Goal: Register for event/course: Sign up to attend an event or enroll in a course

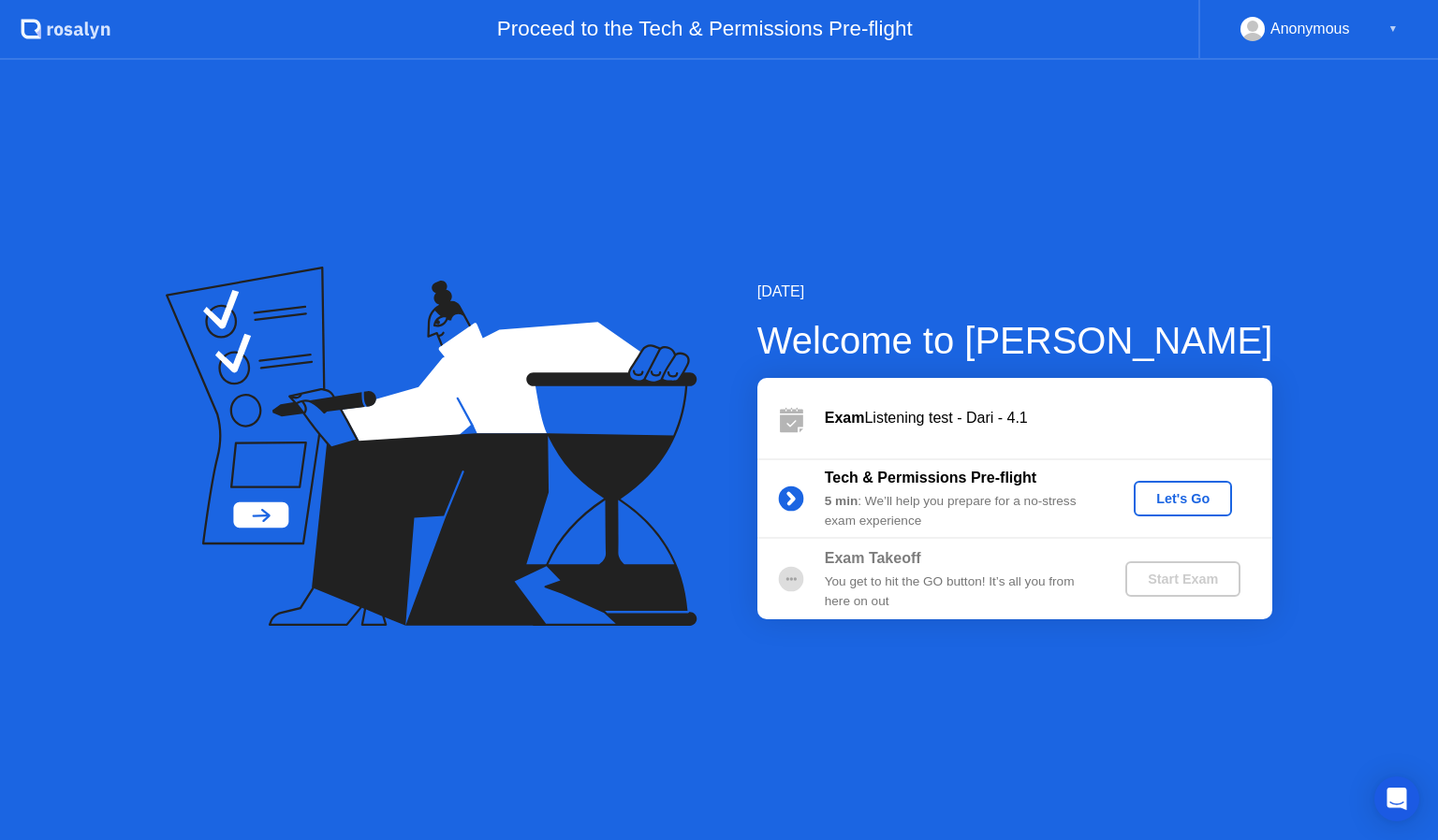
click at [1159, 495] on div "Let's Go" at bounding box center [1183, 499] width 84 height 15
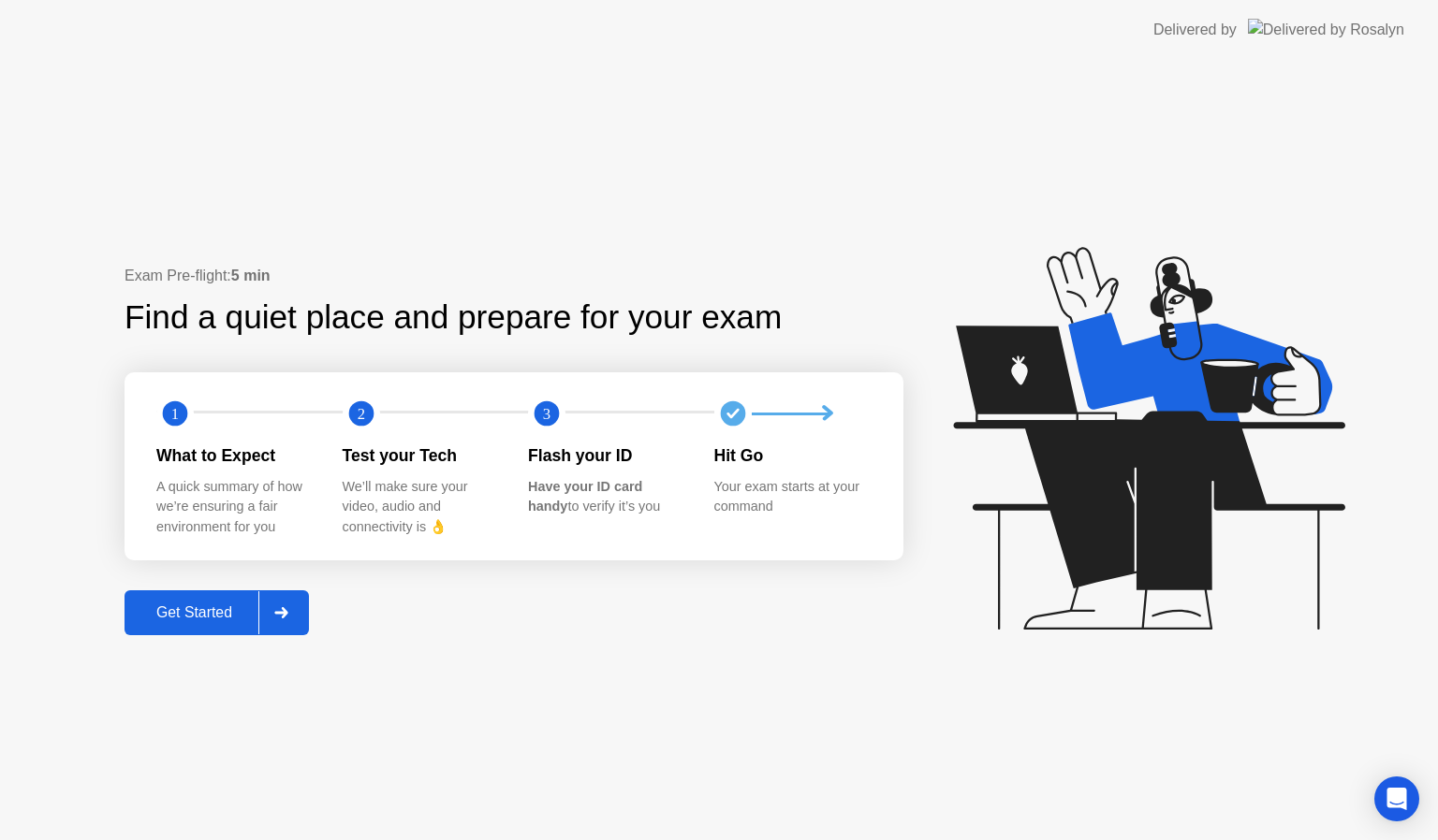
click at [201, 610] on div "Get Started" at bounding box center [194, 613] width 128 height 17
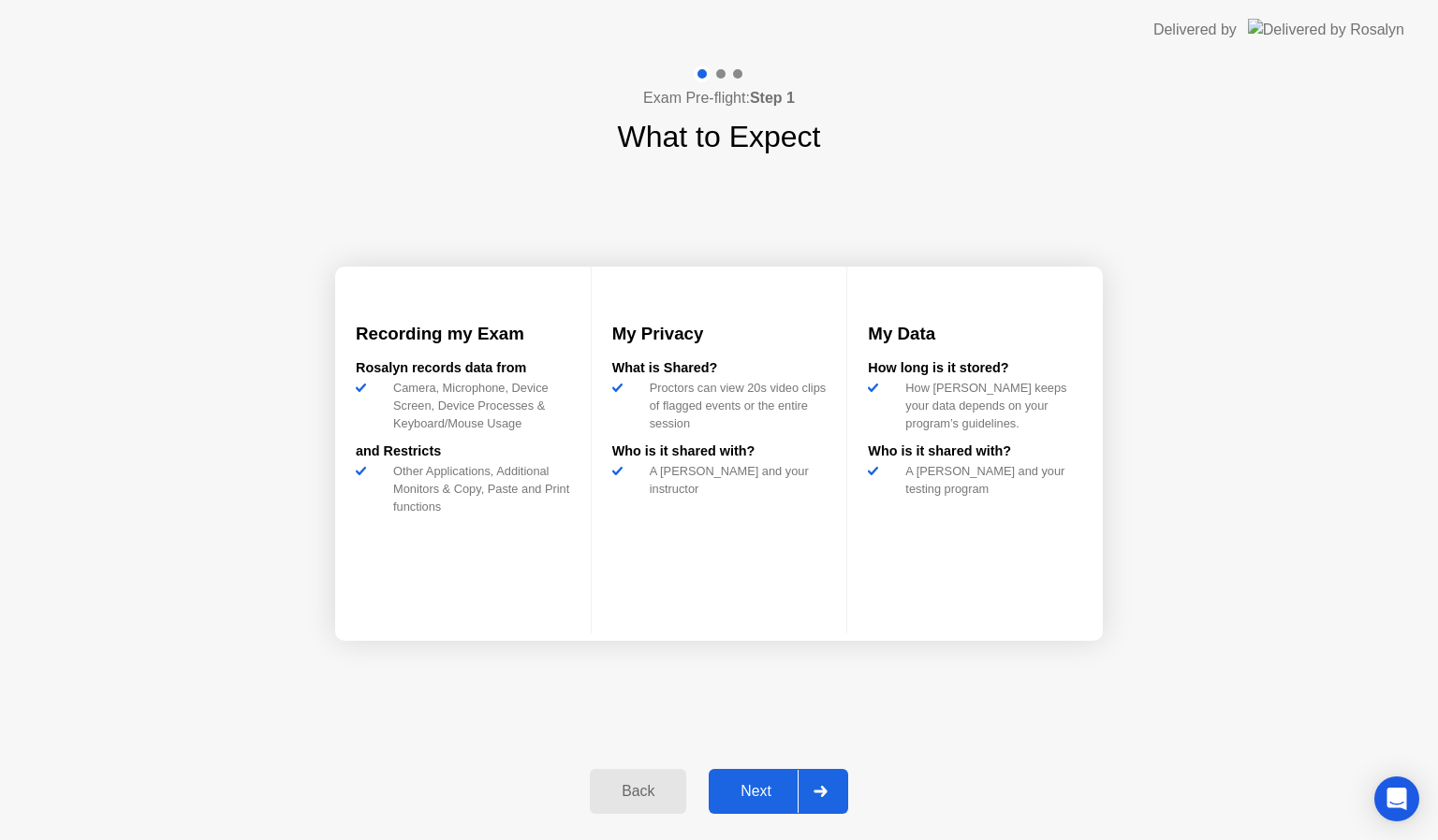
click at [742, 786] on div "Next" at bounding box center [757, 791] width 84 height 17
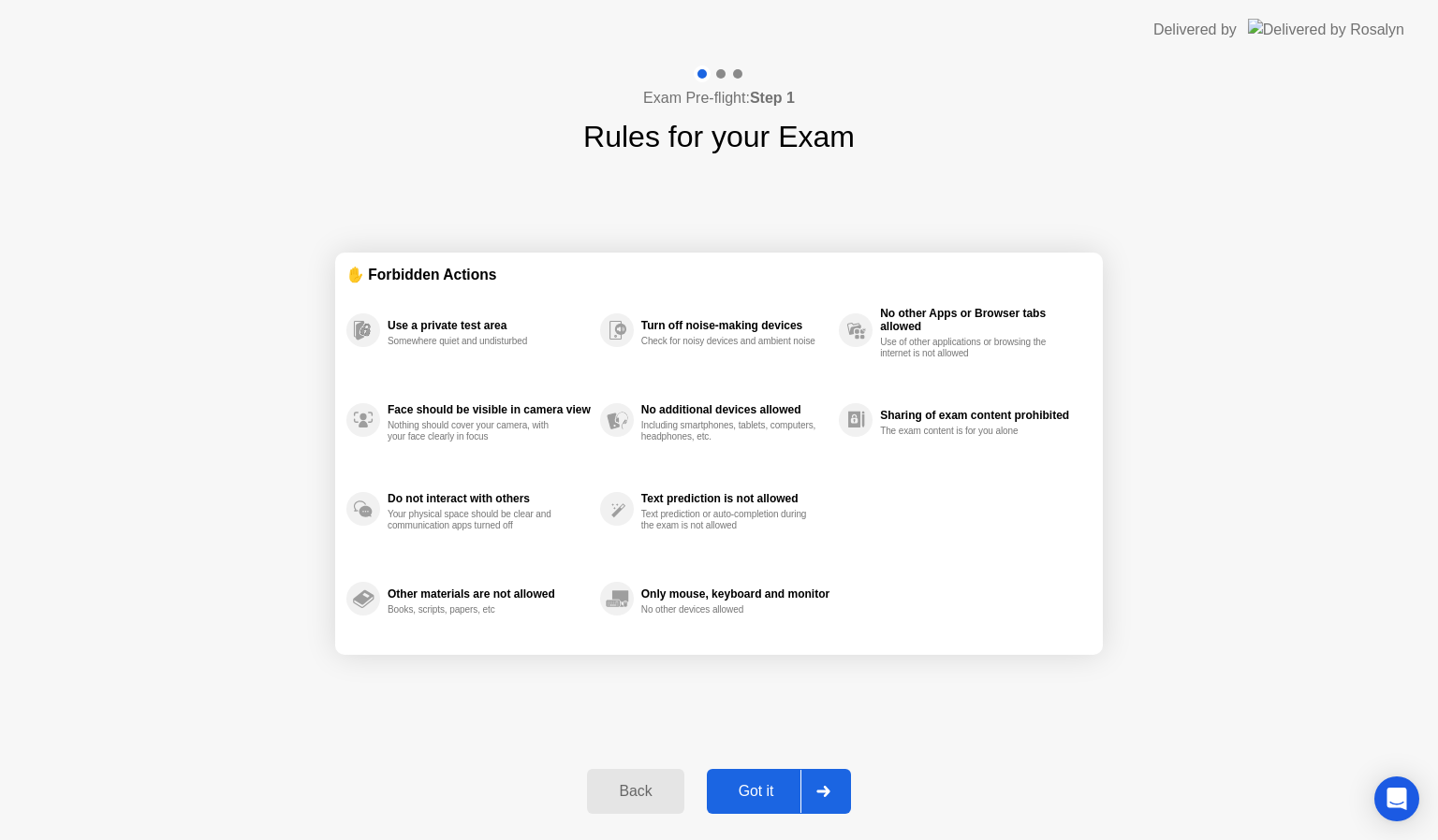
click at [742, 786] on div "Got it" at bounding box center [757, 791] width 88 height 17
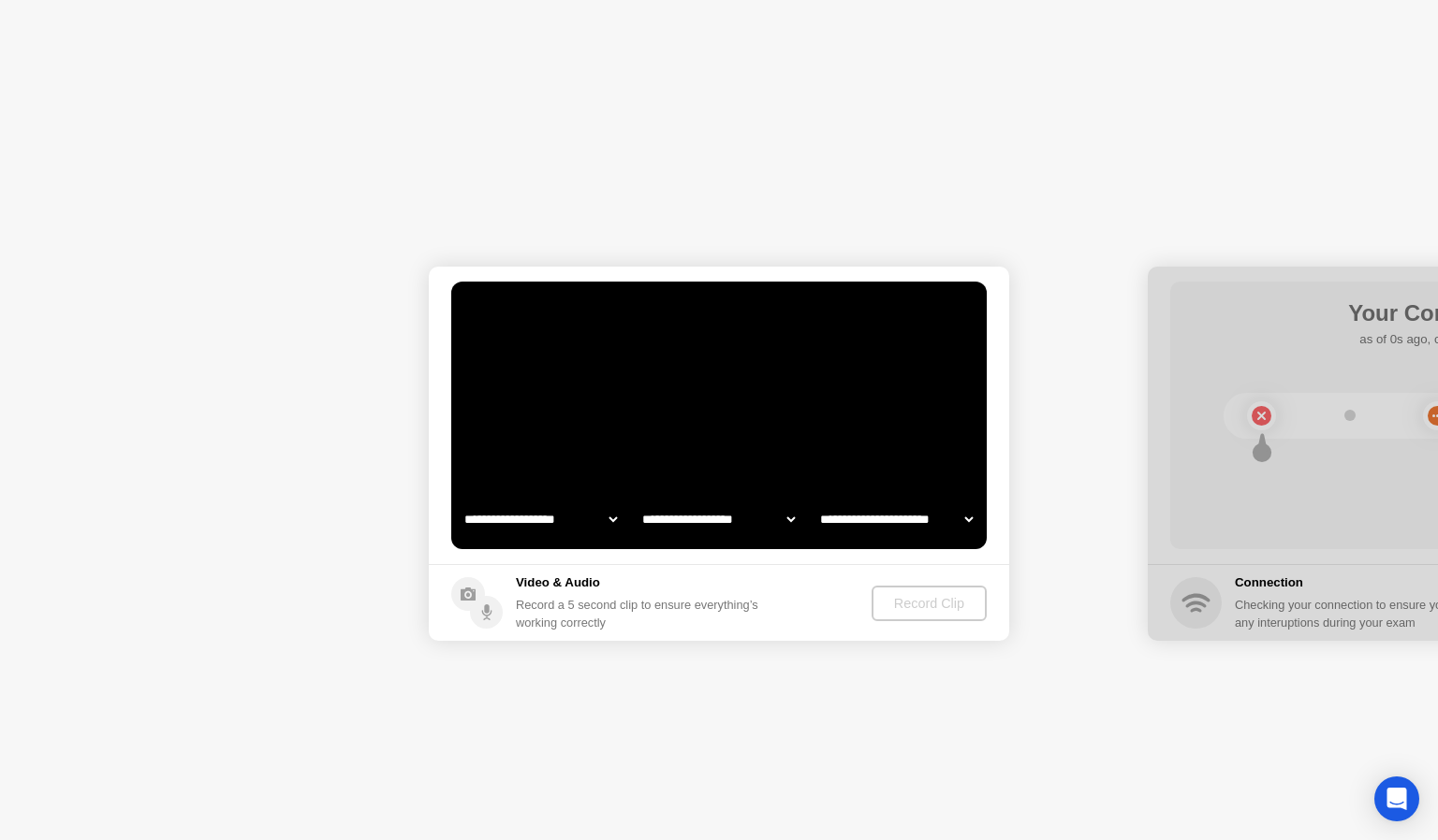
select select "**********"
select select "*******"
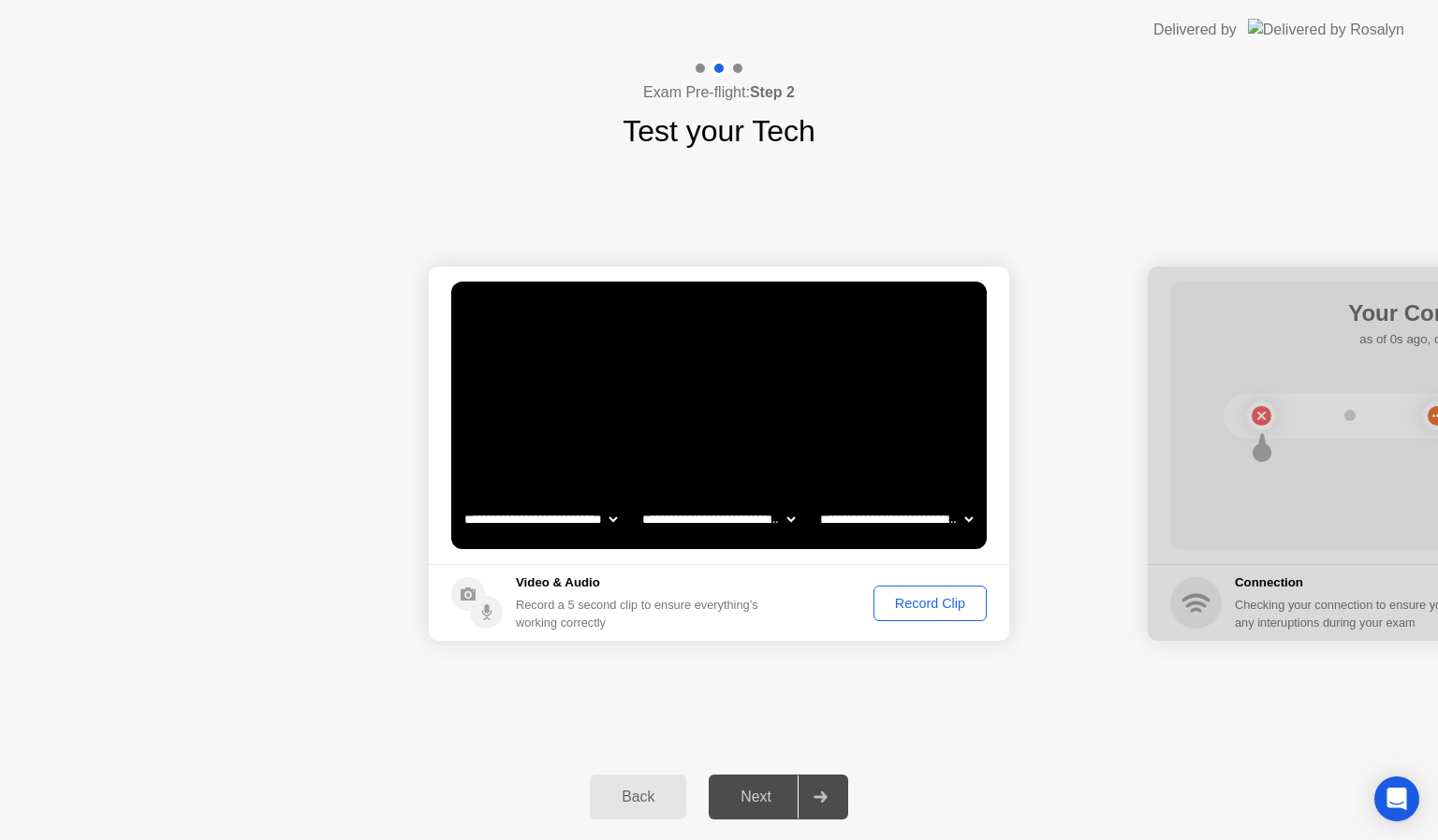
click at [946, 599] on div "Record Clip" at bounding box center [930, 603] width 101 height 15
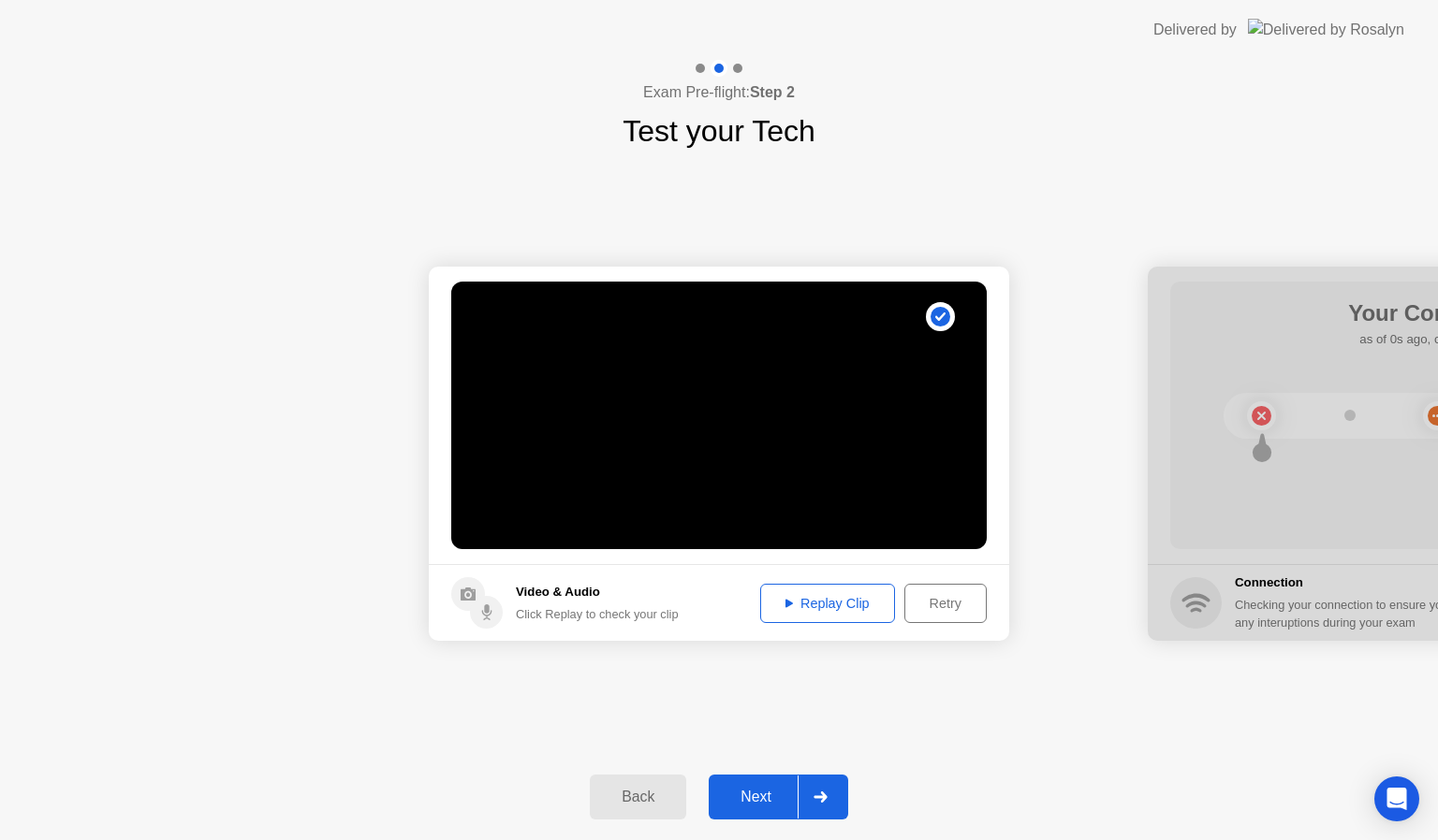
click at [802, 600] on div "Replay Clip" at bounding box center [828, 603] width 121 height 15
click at [768, 791] on div "Next" at bounding box center [757, 797] width 84 height 17
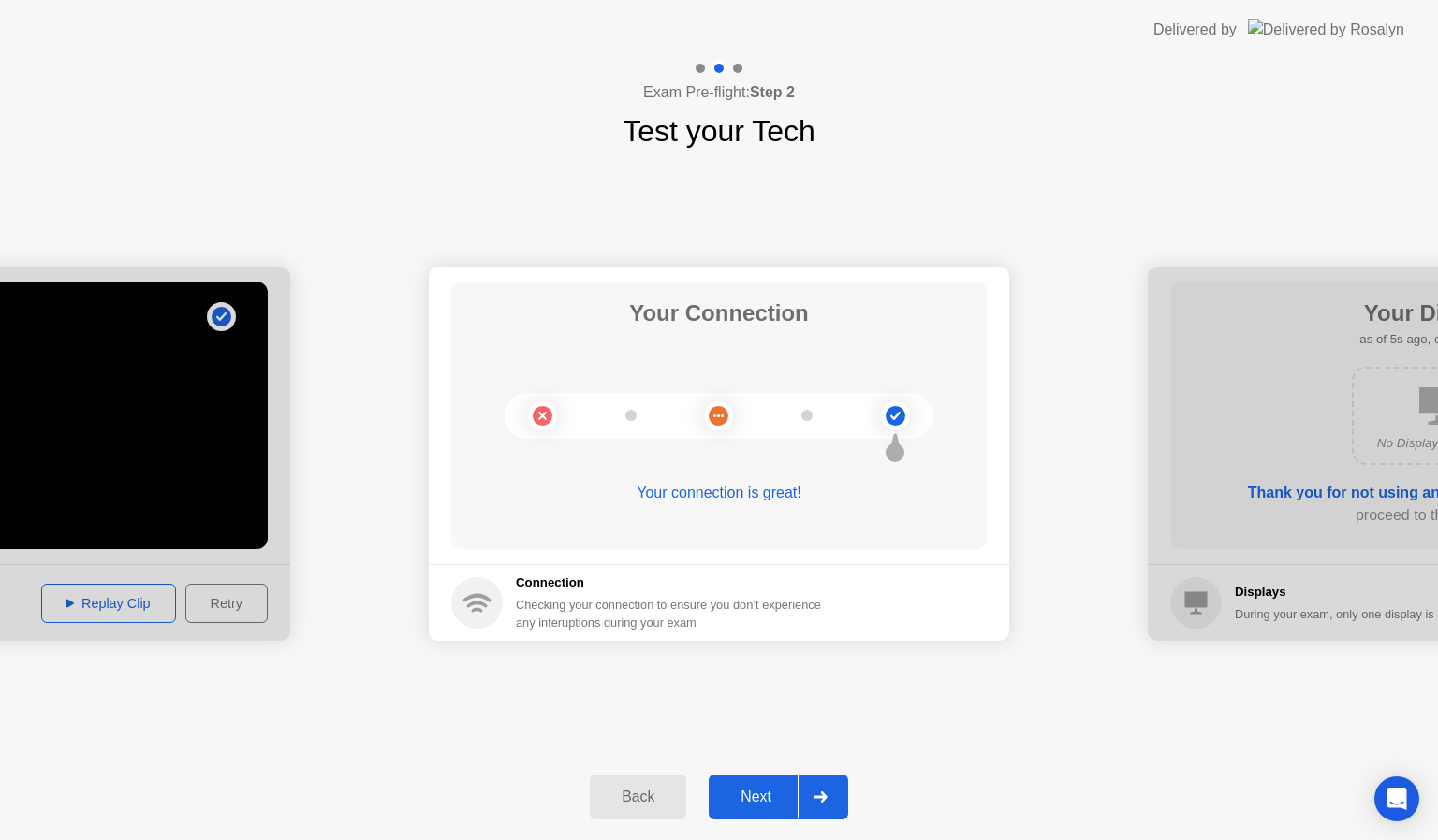
click at [768, 791] on div "Next" at bounding box center [757, 797] width 84 height 17
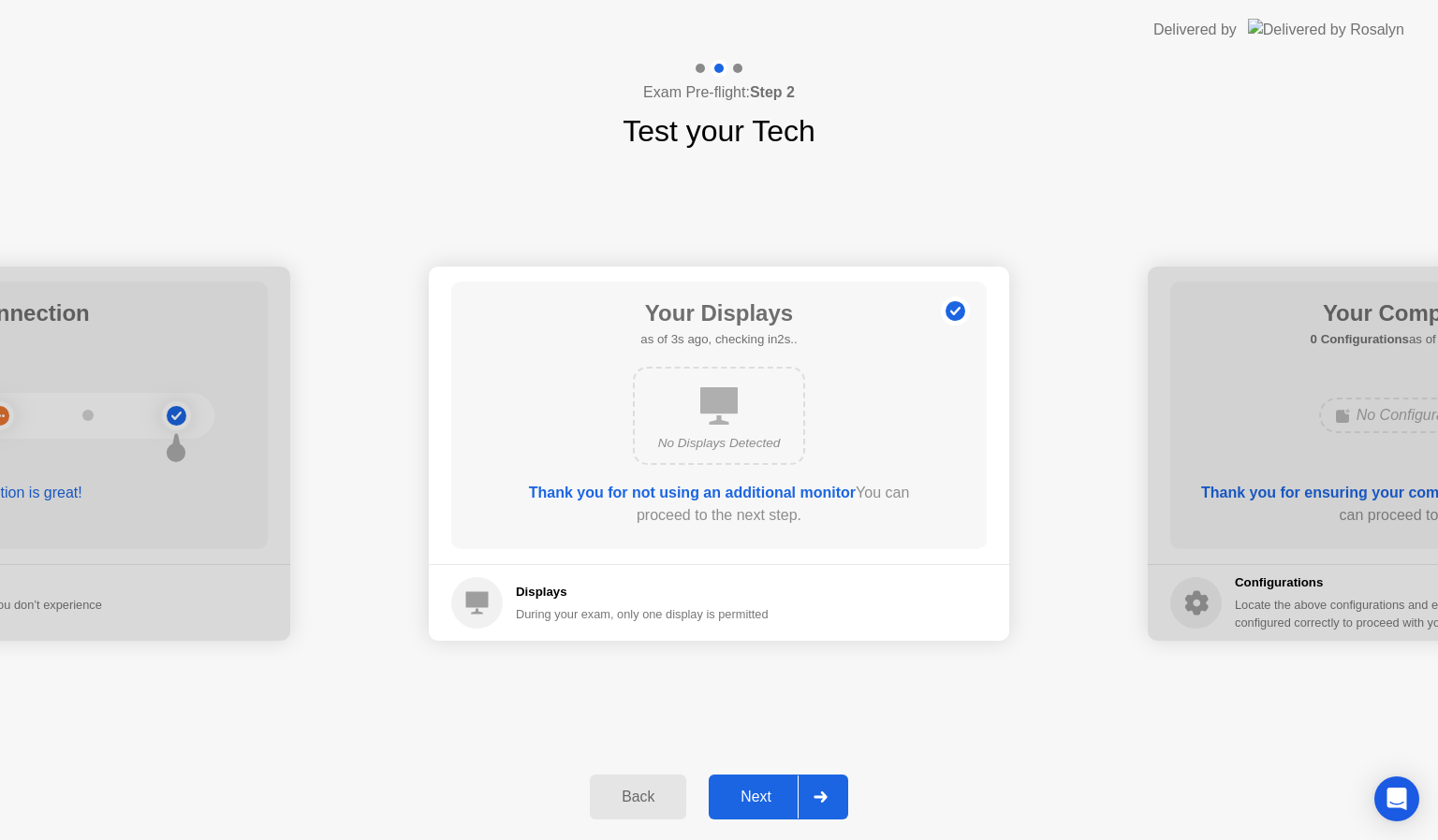
click at [768, 791] on div "Next" at bounding box center [757, 797] width 84 height 17
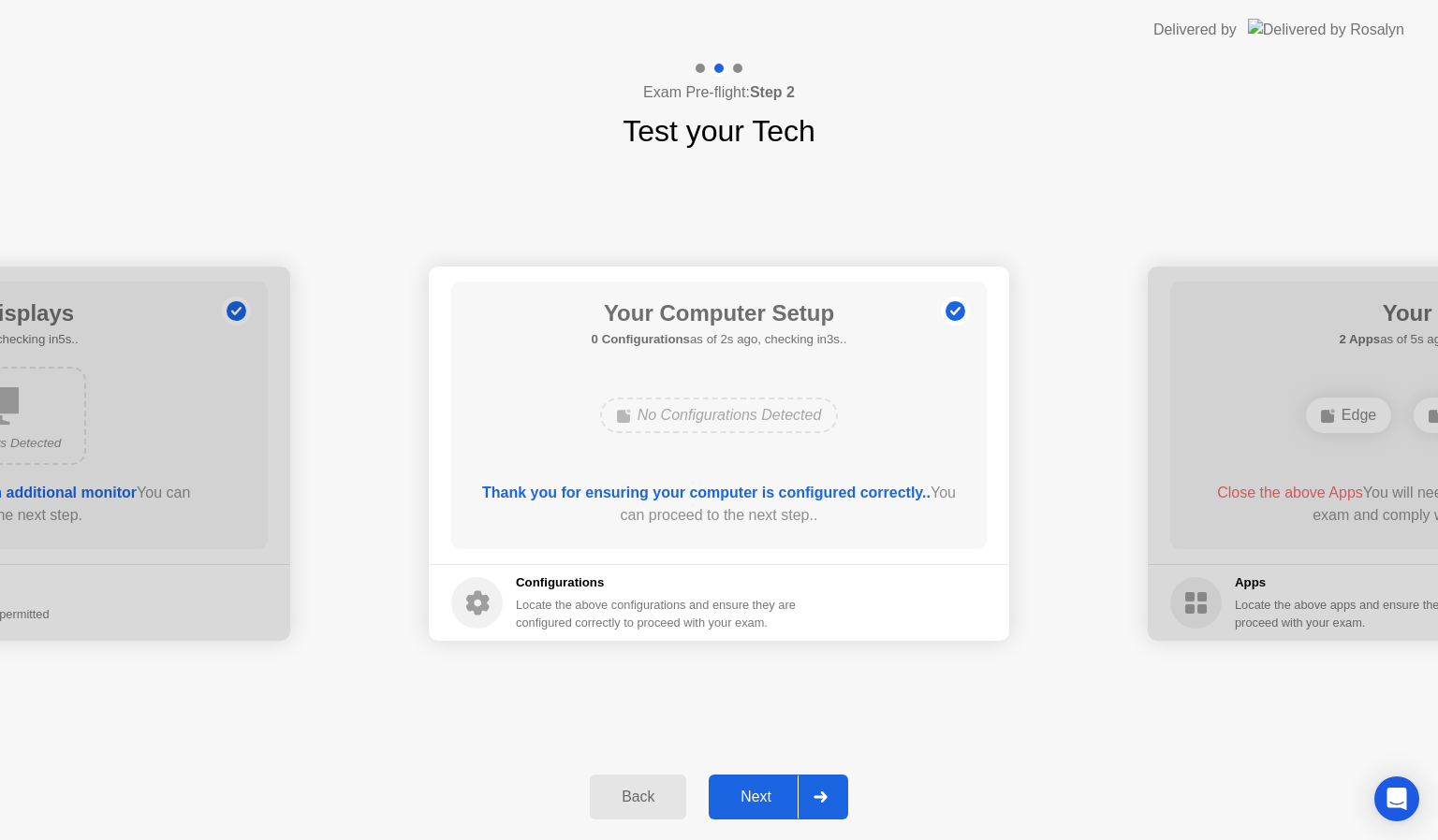
click at [768, 791] on div "Next" at bounding box center [757, 797] width 84 height 17
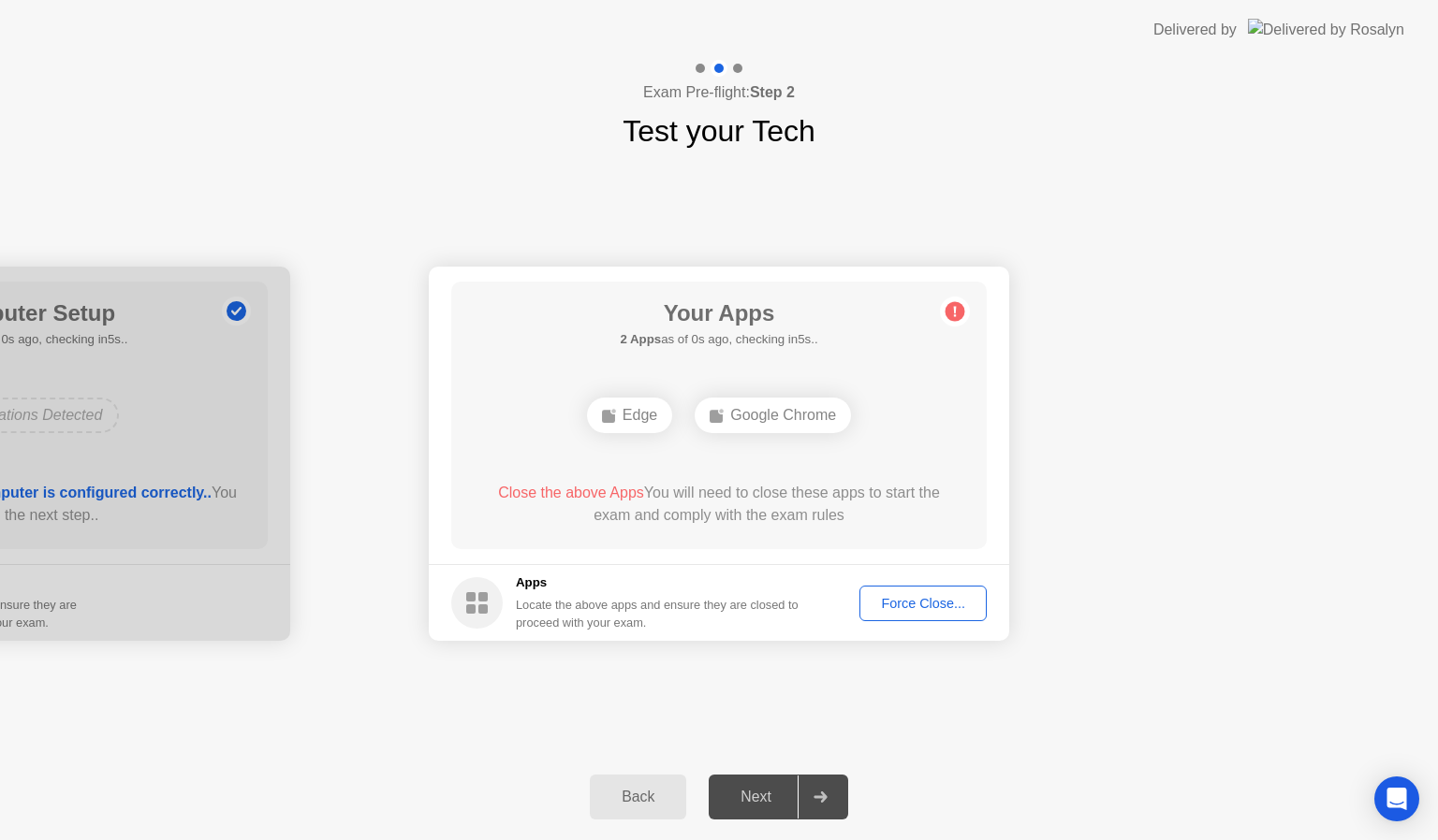
click at [742, 789] on div "Next" at bounding box center [757, 797] width 84 height 17
click at [891, 603] on div "Force Close..." at bounding box center [923, 603] width 115 height 15
click at [916, 599] on div "Force Close..." at bounding box center [923, 603] width 115 height 15
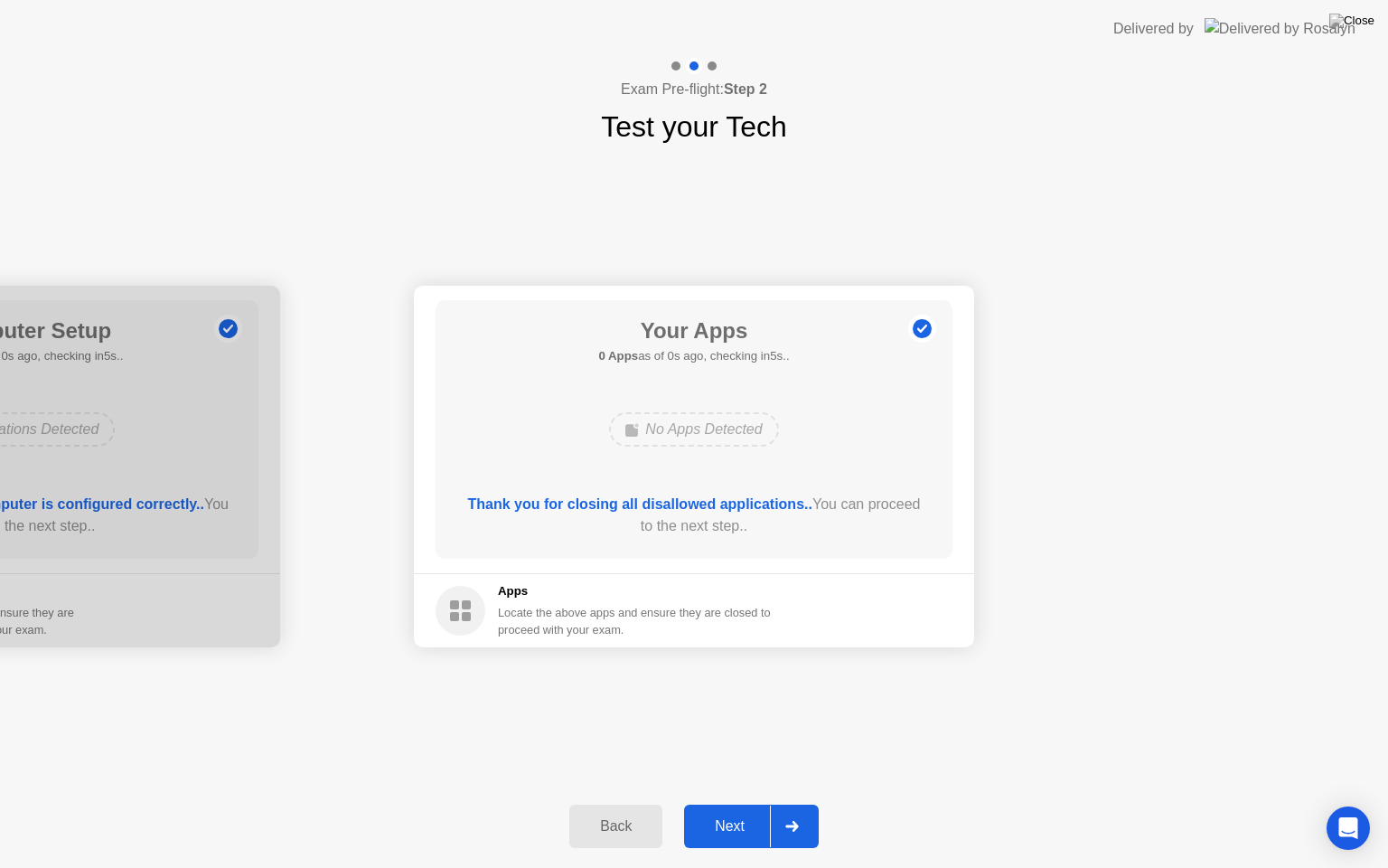
click at [735, 811] on div "Next" at bounding box center [731, 826] width 81 height 16
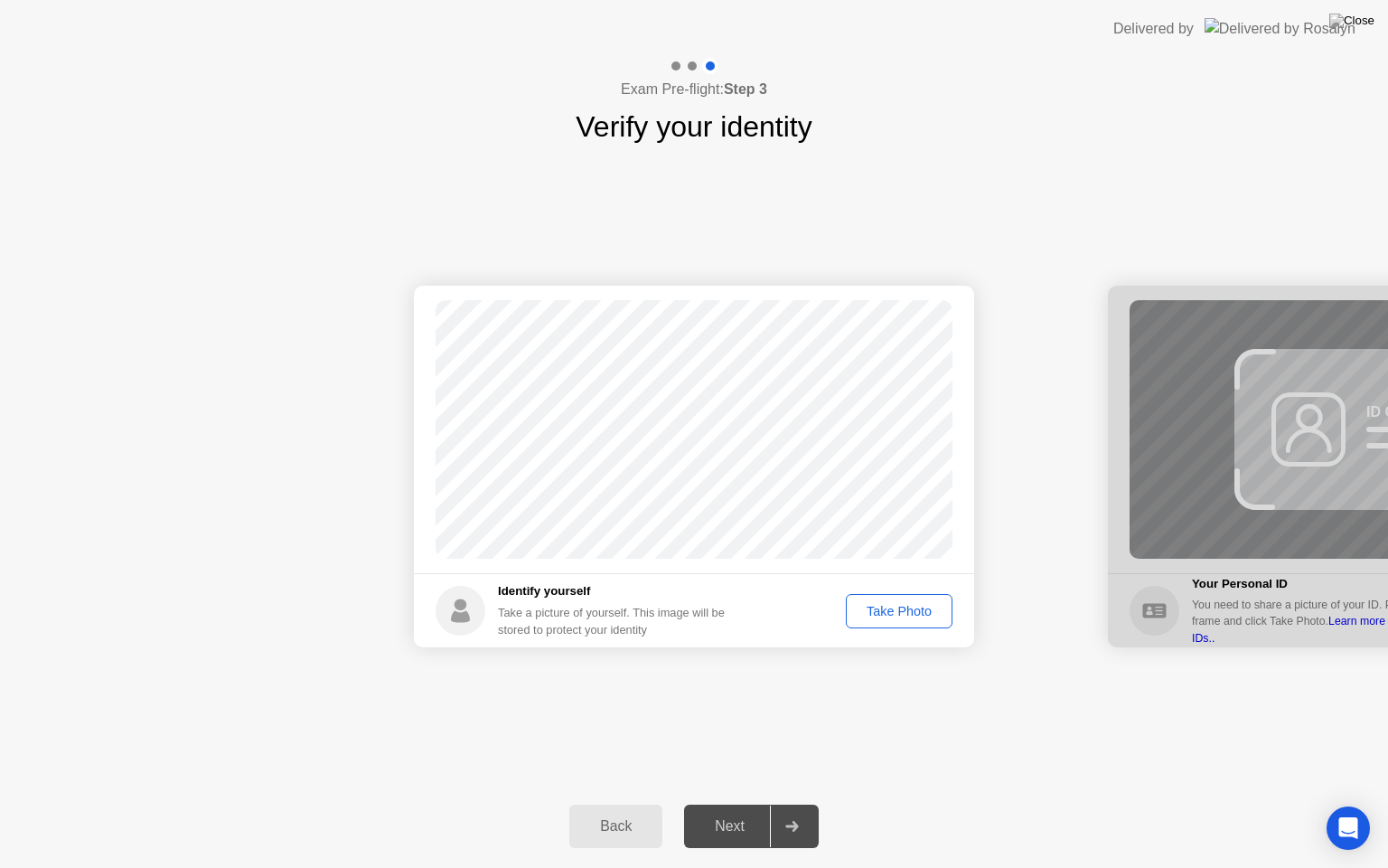
click at [904, 609] on div "Take Photo" at bounding box center [900, 610] width 94 height 14
click at [716, 811] on div "Next" at bounding box center [731, 826] width 81 height 16
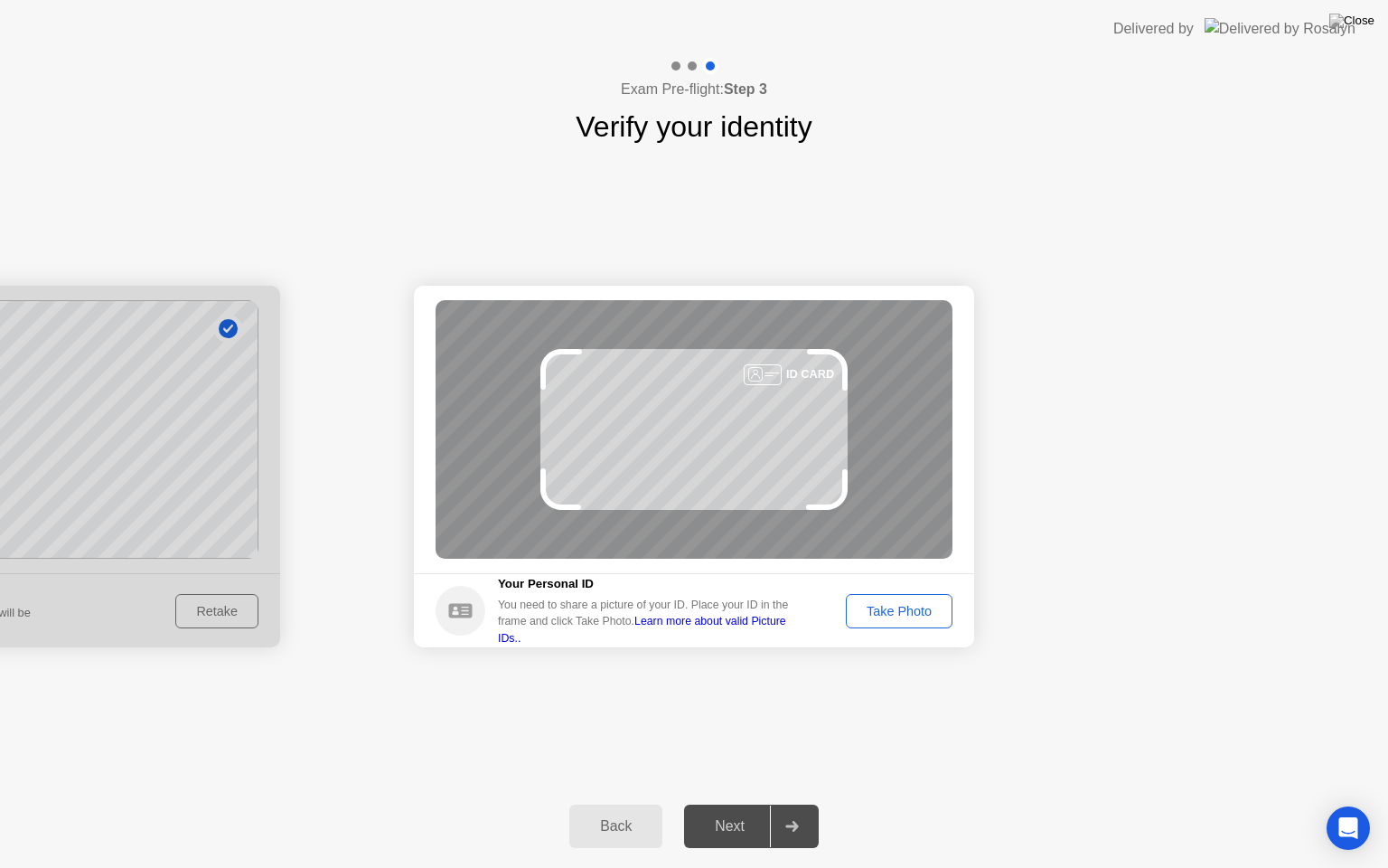
click at [877, 597] on button "Take Photo" at bounding box center [899, 611] width 107 height 35
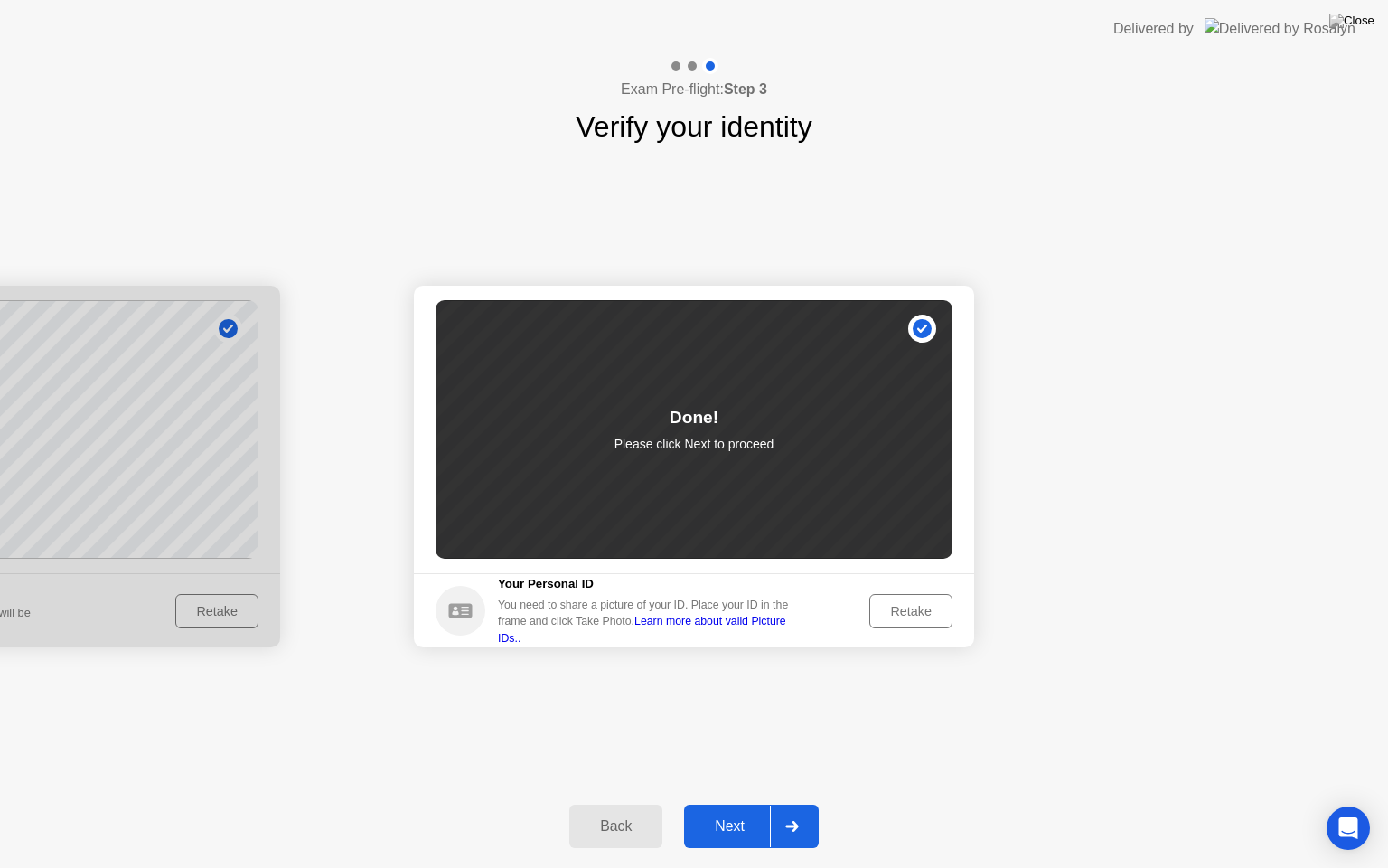
click at [736, 811] on div "Next" at bounding box center [731, 826] width 81 height 16
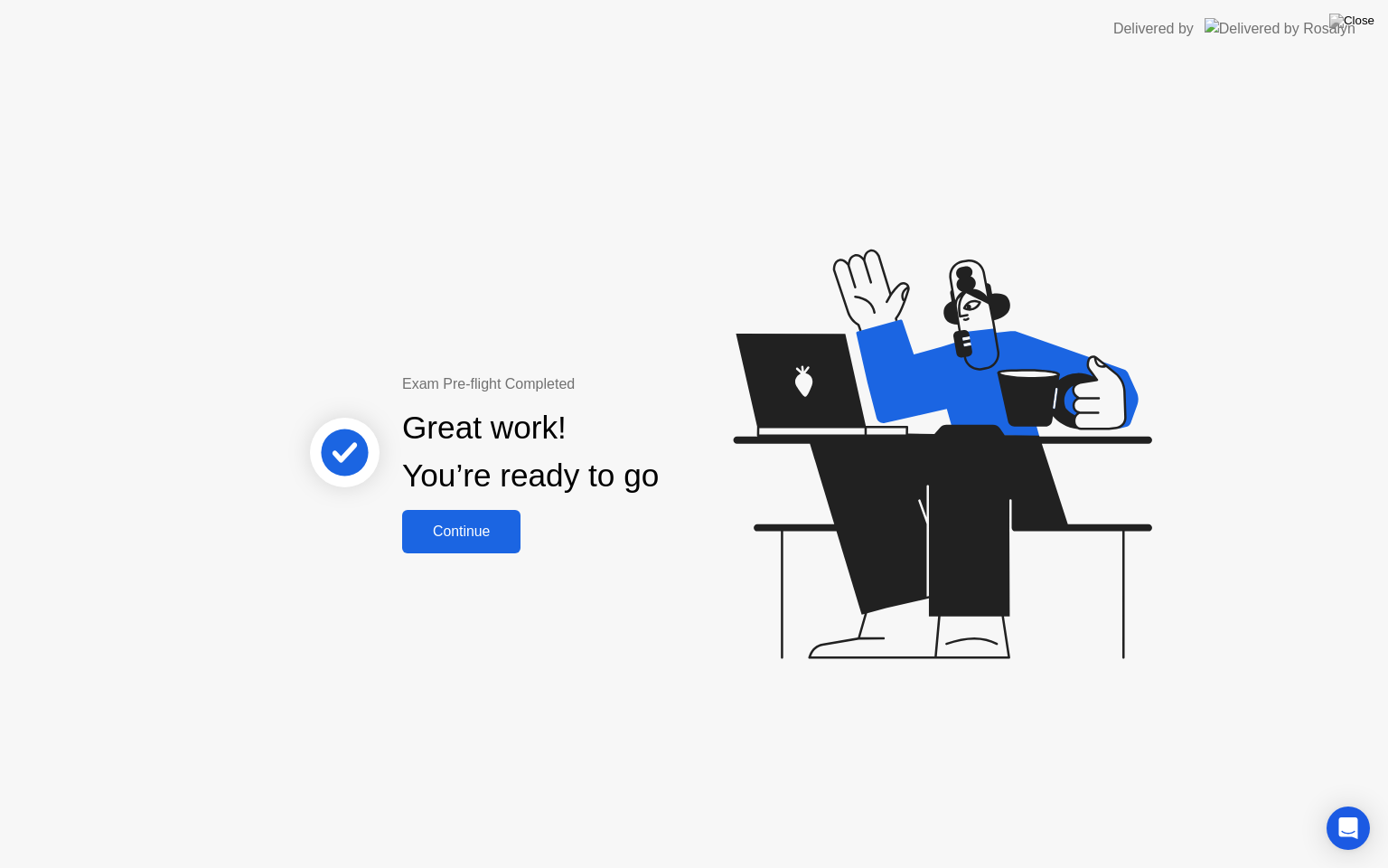
click at [478, 528] on div "Continue" at bounding box center [461, 532] width 108 height 16
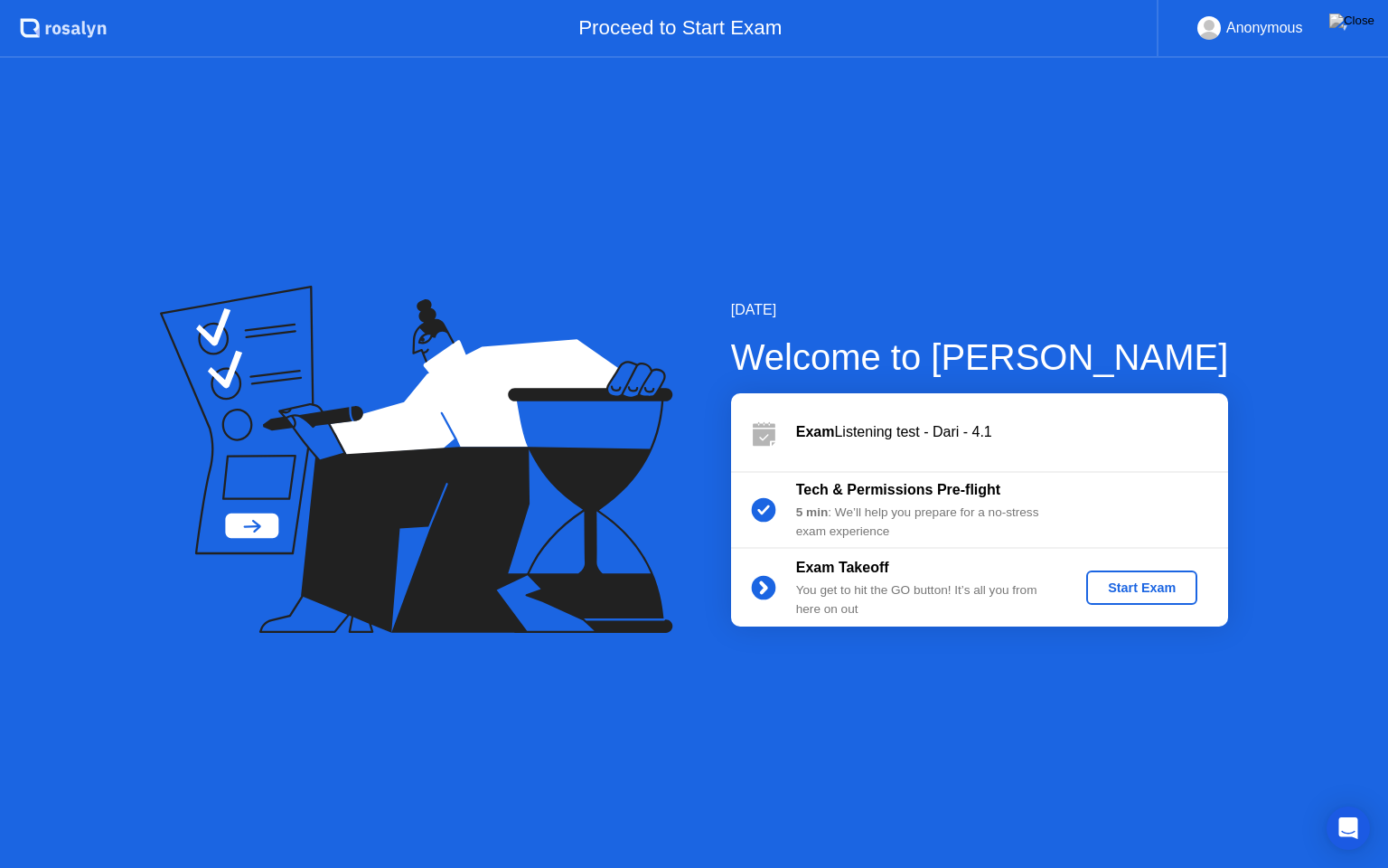
click at [1133, 588] on div "Start Exam" at bounding box center [1142, 587] width 97 height 14
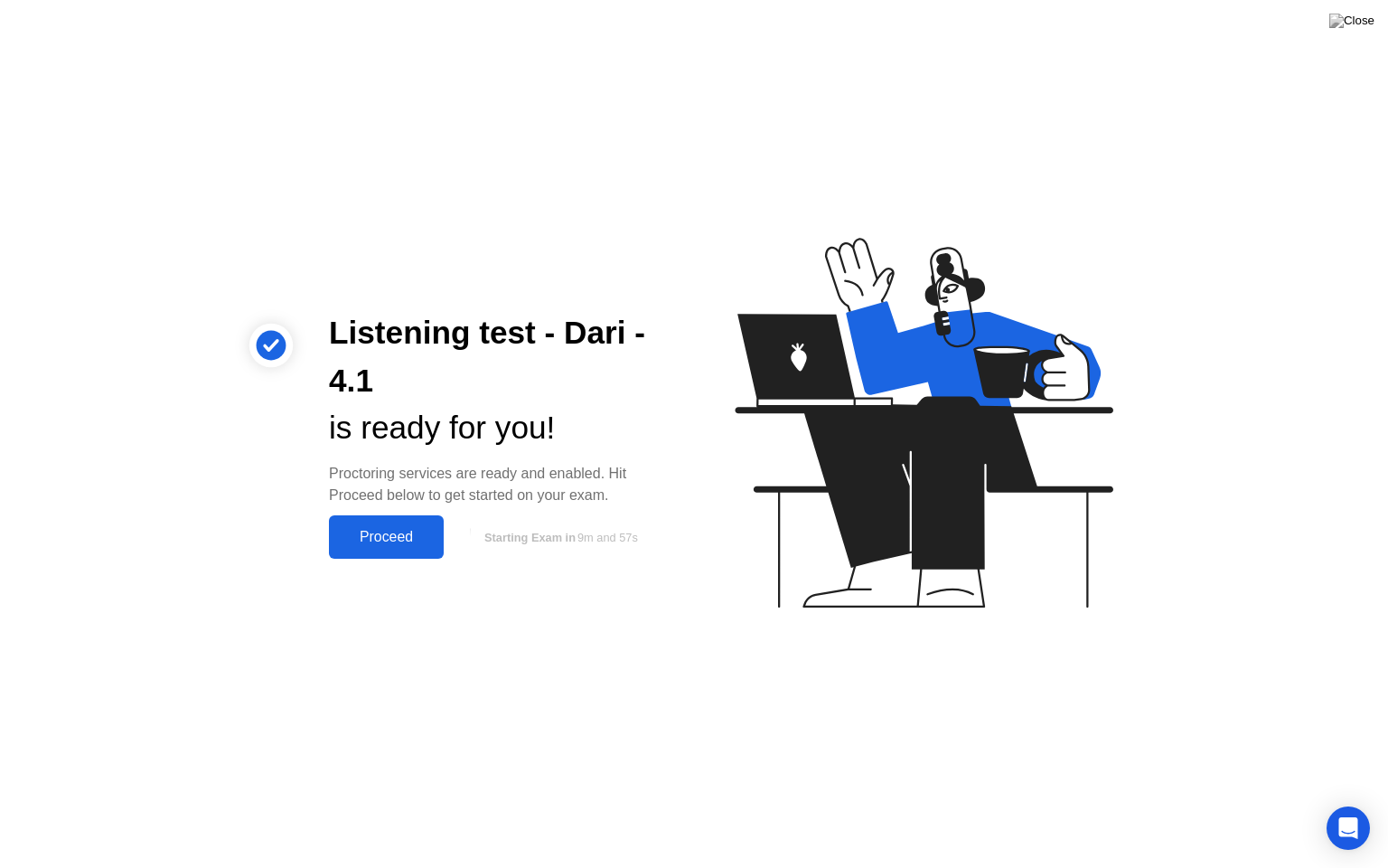
click at [359, 529] on div "Proceed" at bounding box center [386, 536] width 104 height 16
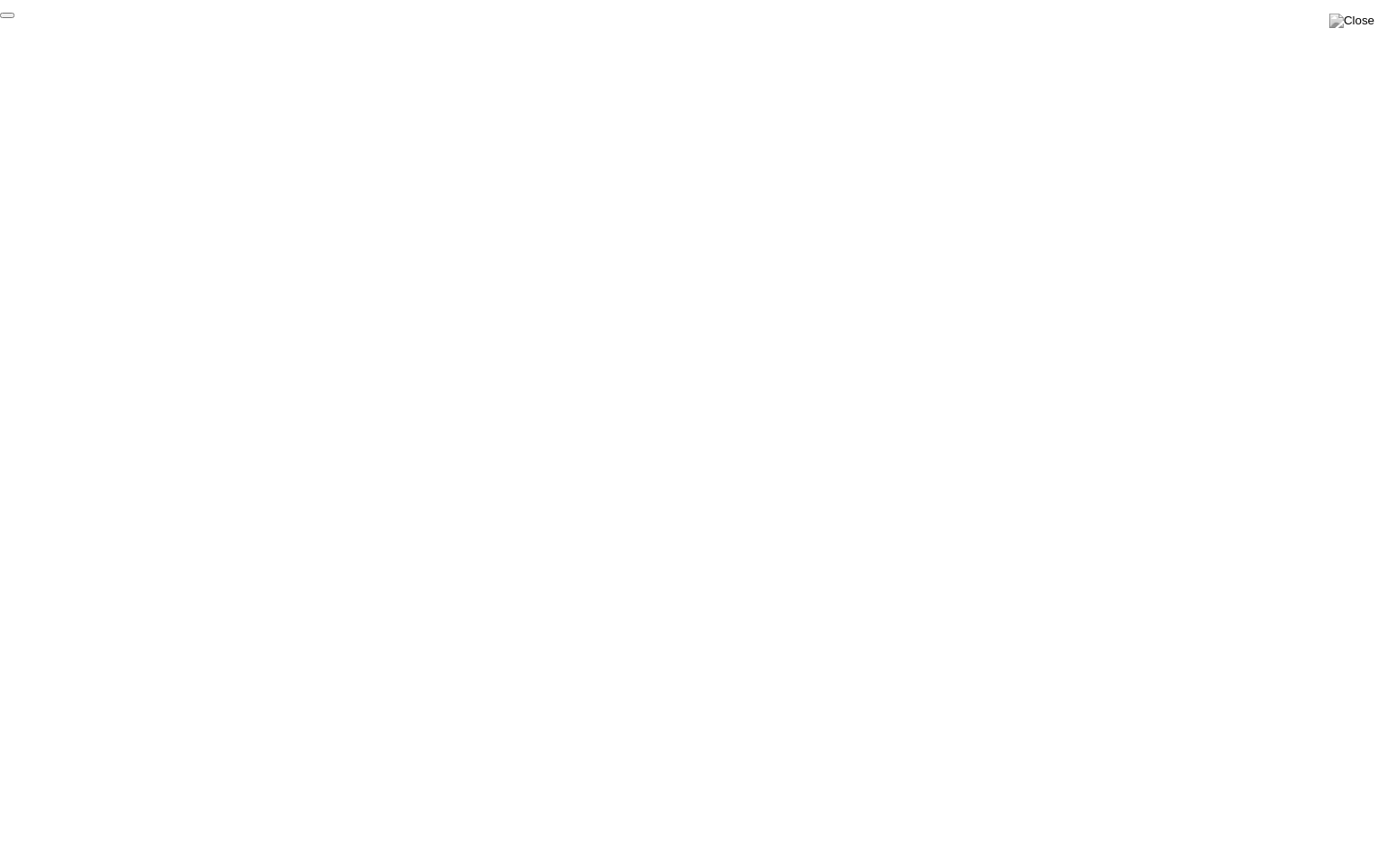
click div "End Proctoring Session"
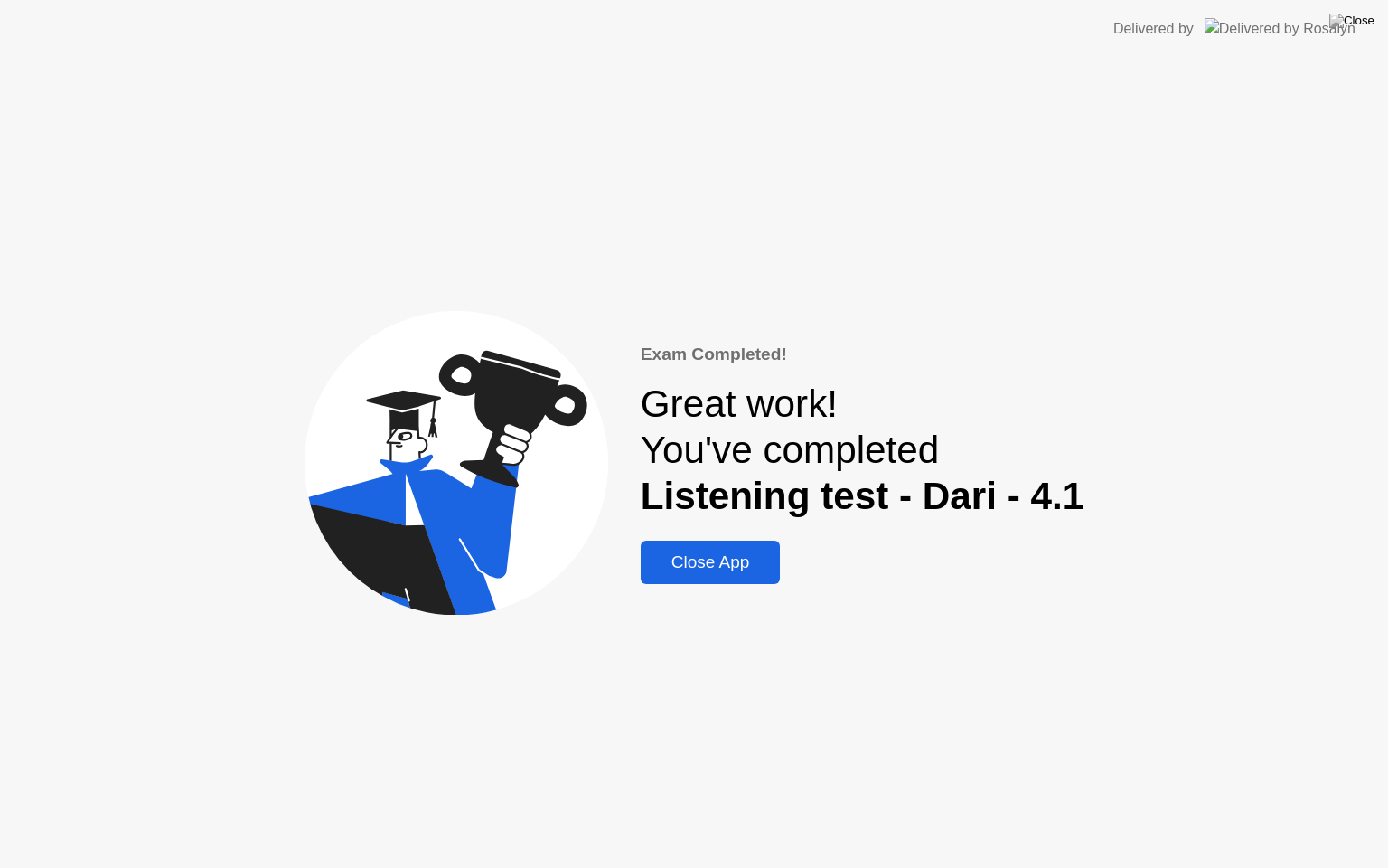
click at [721, 556] on div "Close App" at bounding box center [710, 562] width 129 height 20
